Goal: Check status: Check status

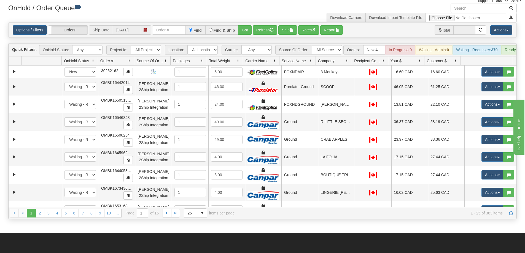
scroll to position [20, 0]
click at [334, 51] on select "All Sources AirBlaster 2Ship Integration Ambler Apparel 2Ship Integration Blast…" at bounding box center [327, 49] width 30 height 9
click at [260, 55] on div "Quick Filters: OnHold Status: Any New In Progress Waiting - Admin Waiting - Req…" at bounding box center [263, 50] width 508 height 13
click at [261, 53] on select "- Any - Has NO carrier assigned - Has a carrier assigned FleetOptics Inc. My Ca…" at bounding box center [256, 49] width 30 height 9
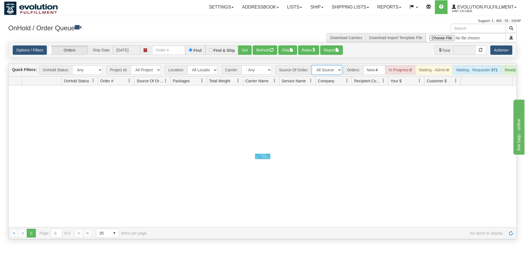
drag, startPoint x: 0, startPoint y: 0, endPoint x: 339, endPoint y: 68, distance: 345.7
click at [339, 68] on select "All Sources AirBlaster 2Ship Integration Ambler Apparel 2Ship Integration BC Ca…" at bounding box center [327, 69] width 30 height 9
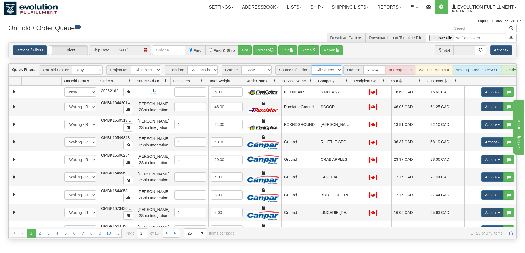
select select "BC Cancer Agency 2Ship Integration"
click at [312, 65] on select "All Sources AirBlaster 2Ship Integration Ambler Apparel 2Ship Integration BC Ca…" at bounding box center [327, 69] width 30 height 9
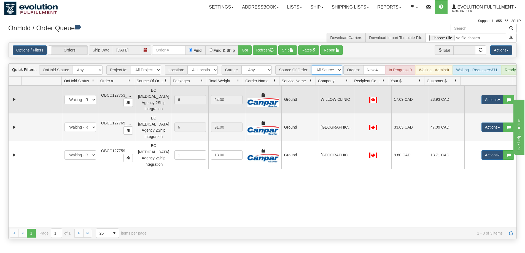
drag, startPoint x: 100, startPoint y: 96, endPoint x: 124, endPoint y: 96, distance: 24.0
click at [124, 96] on td "OBCC127753_PART_A" at bounding box center [117, 100] width 37 height 28
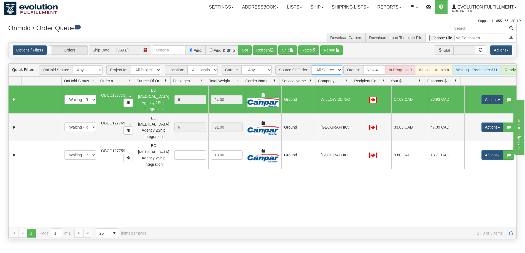
drag, startPoint x: 124, startPoint y: 96, endPoint x: 114, endPoint y: 95, distance: 9.7
drag, startPoint x: 124, startPoint y: 94, endPoint x: 99, endPoint y: 96, distance: 24.6
click at [99, 96] on td "OBCC127753_PART_A" at bounding box center [117, 100] width 37 height 28
click at [104, 96] on span "OBCC127753_PART_A" at bounding box center [121, 95] width 41 height 4
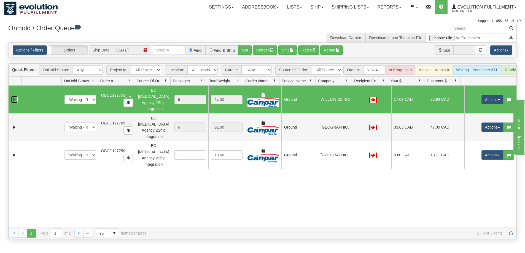
click at [15, 100] on link "Expand" at bounding box center [14, 99] width 7 height 7
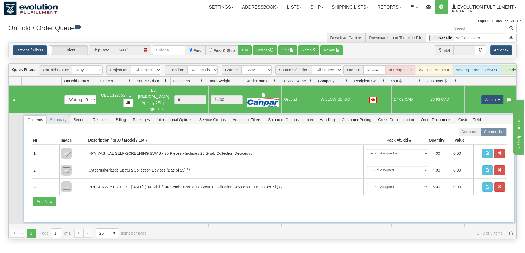
click at [64, 119] on span "Summary" at bounding box center [58, 119] width 23 height 9
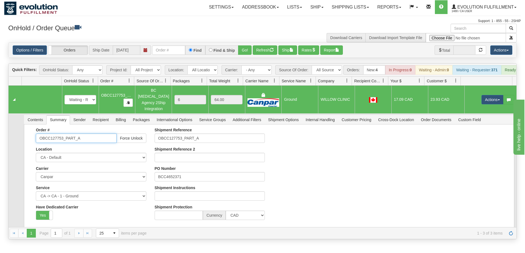
drag, startPoint x: 63, startPoint y: 135, endPoint x: 31, endPoint y: 134, distance: 31.7
click at [32, 134] on div "Order # OBCC127753_PART_A Force Unlock Location CA - Default US - Evolution US …" at bounding box center [91, 176] width 119 height 96
drag, startPoint x: 83, startPoint y: 136, endPoint x: 34, endPoint y: 135, distance: 49.6
click at [34, 135] on div "Order # OBCC127753_PART_A Force Unlock Location CA - Default US - Evolution US …" at bounding box center [91, 176] width 119 height 96
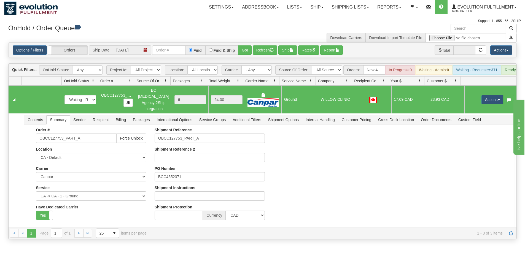
click at [230, 28] on h3 "OnHold / Order Queue" at bounding box center [133, 28] width 250 height 8
click at [359, 5] on link "Shipping lists" at bounding box center [350, 7] width 45 height 14
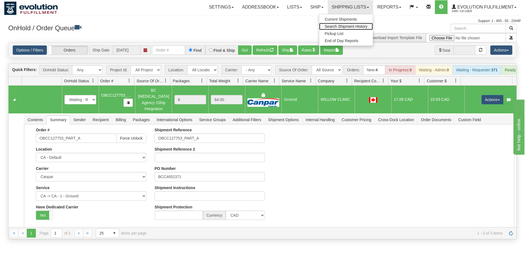
click at [349, 27] on span "Search Shipment History" at bounding box center [346, 26] width 43 height 4
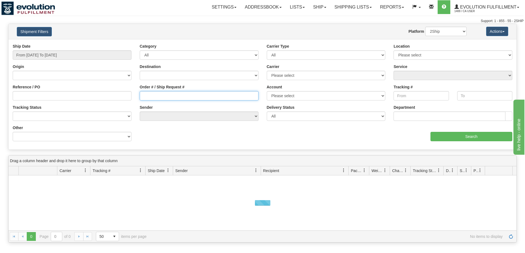
click at [155, 93] on input "Order # / Ship Request #" at bounding box center [199, 95] width 119 height 9
paste input "OBCC127753_PART_A"
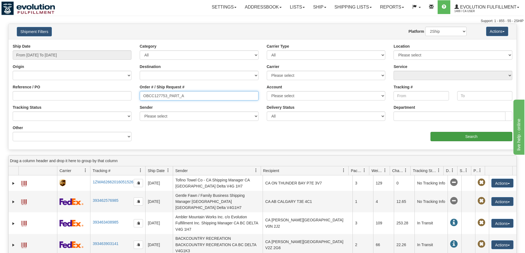
type input "OBCC127753_PART_A"
click at [479, 137] on input "Search" at bounding box center [471, 136] width 82 height 9
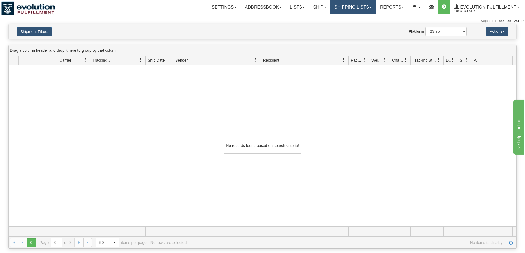
click at [358, 4] on link "Shipping lists" at bounding box center [352, 7] width 45 height 14
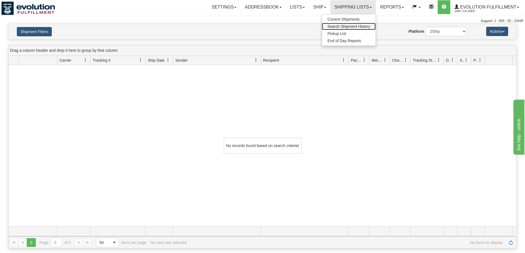
click at [352, 27] on span "Search Shipment History" at bounding box center [348, 26] width 43 height 4
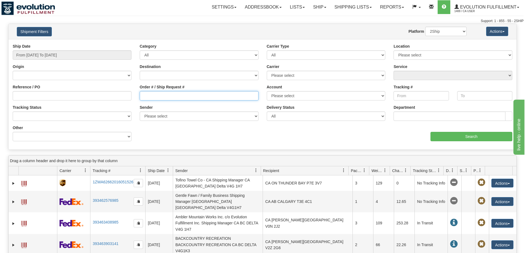
drag, startPoint x: 154, startPoint y: 95, endPoint x: 170, endPoint y: 93, distance: 15.8
click at [155, 95] on input "Order # / Ship Request #" at bounding box center [199, 95] width 119 height 9
paste input "OBCC127753_PART_A"
drag, startPoint x: 167, startPoint y: 94, endPoint x: 273, endPoint y: 95, distance: 105.5
click at [273, 44] on div "Reference / PO Order # / Ship Request # OBCC127753_PART_A Account Please select…" at bounding box center [263, 44] width 508 height 0
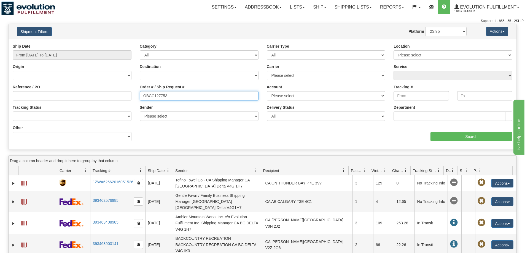
drag, startPoint x: 163, startPoint y: 95, endPoint x: 171, endPoint y: 98, distance: 8.6
click at [171, 98] on input "OBCC127753" at bounding box center [199, 95] width 119 height 9
type input "OBCC127772"
